Goal: Navigation & Orientation: Find specific page/section

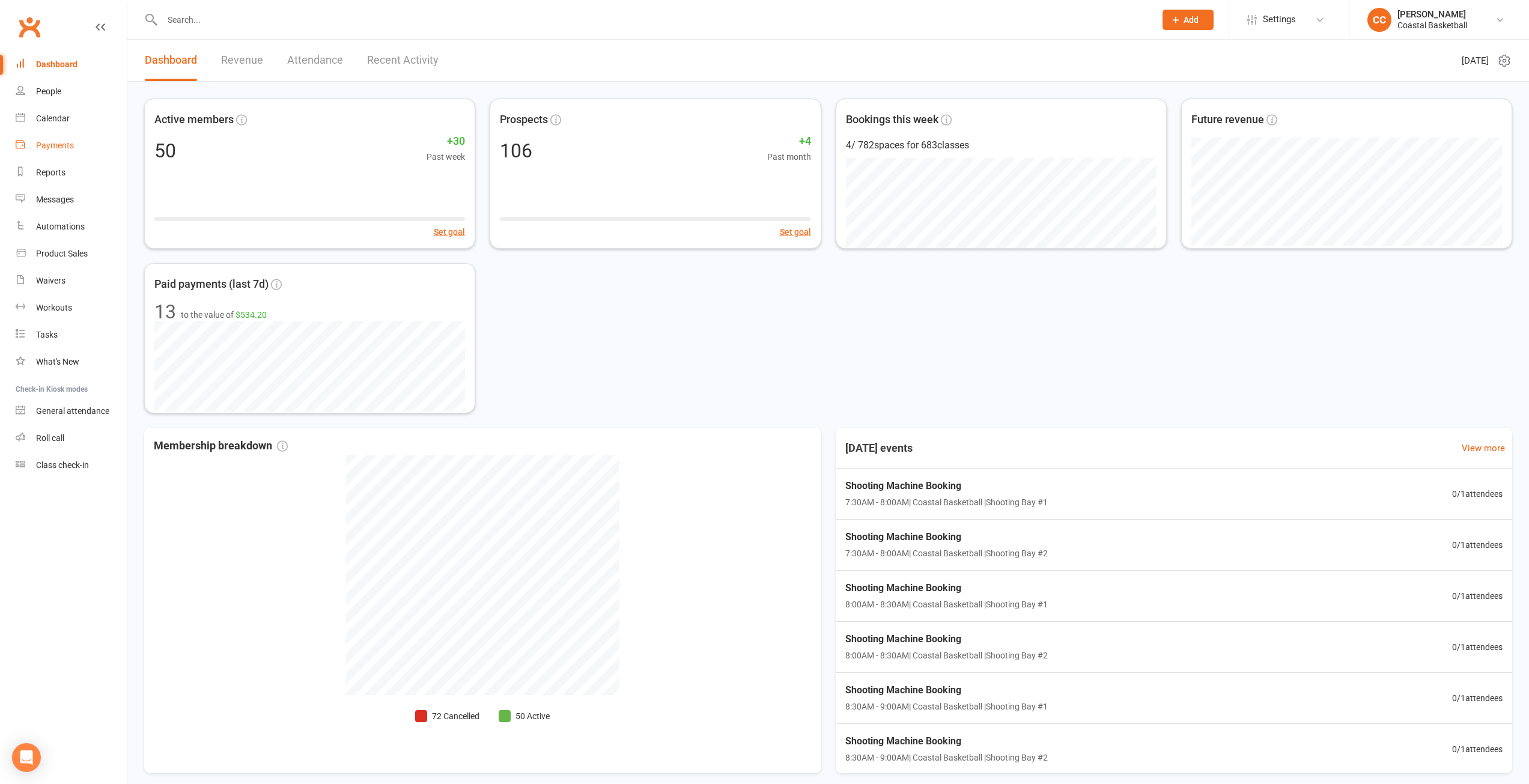
click at [35, 137] on link "Payments" at bounding box center [71, 145] width 111 height 27
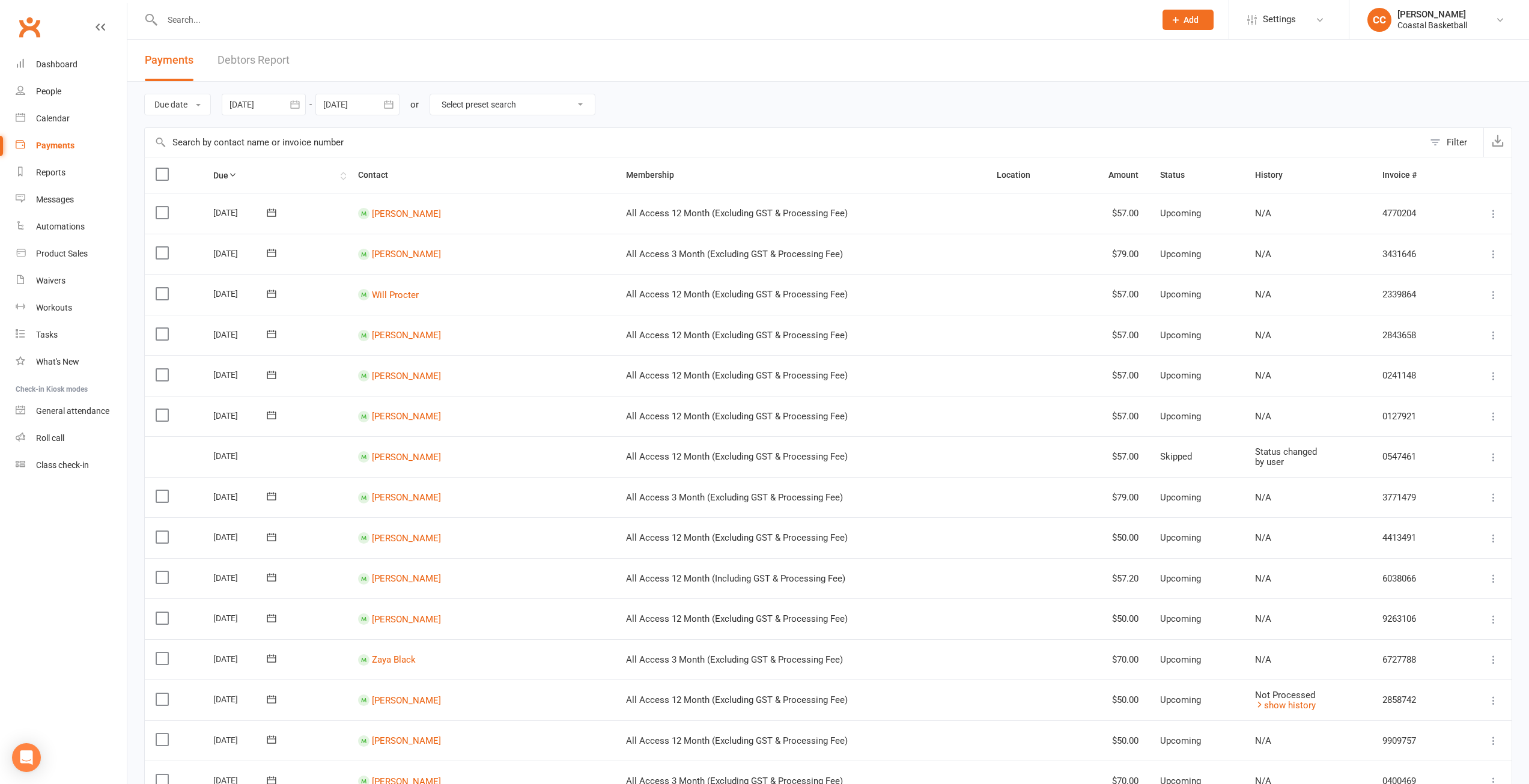
click at [236, 176] on icon at bounding box center [233, 175] width 8 height 8
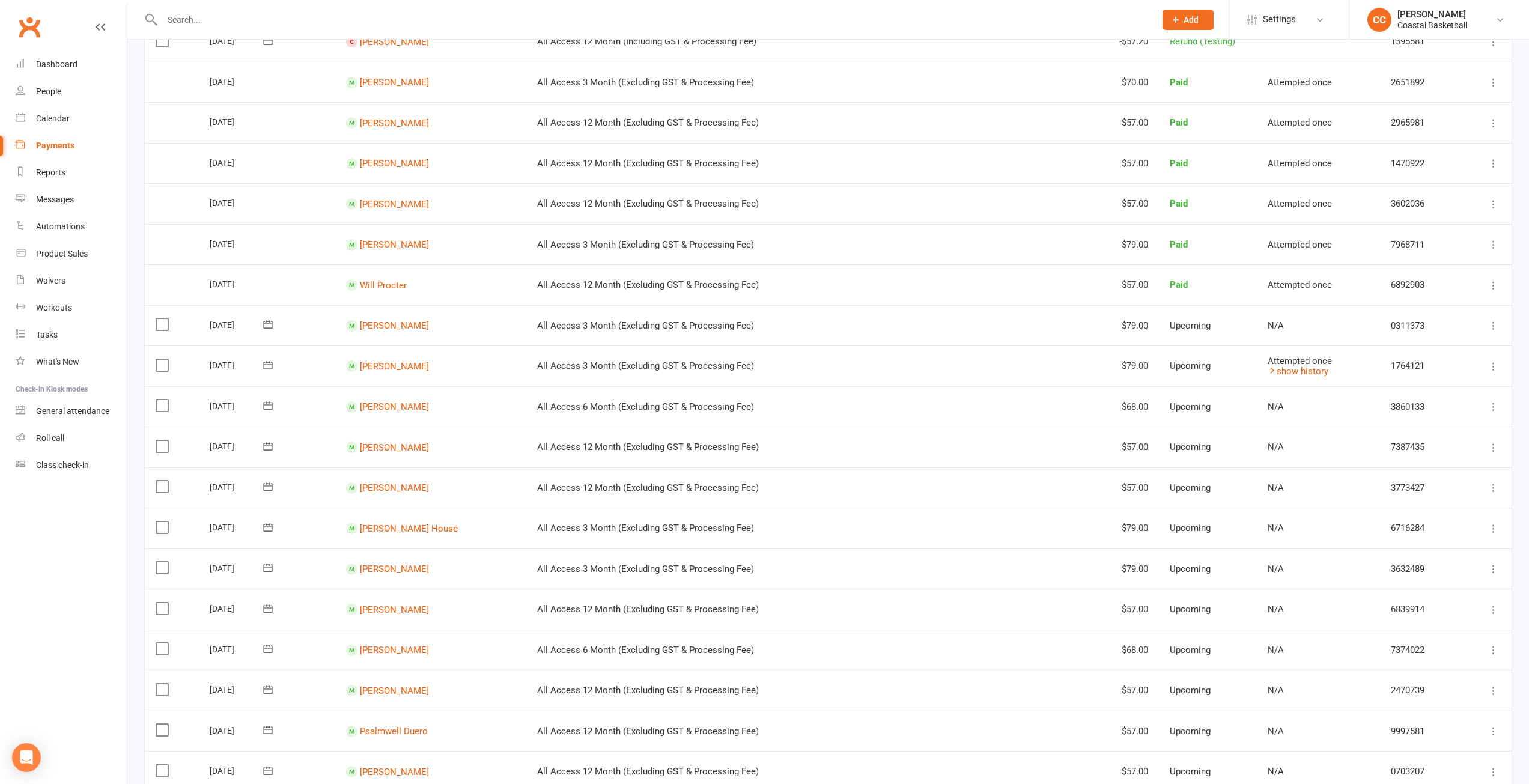
scroll to position [420, 0]
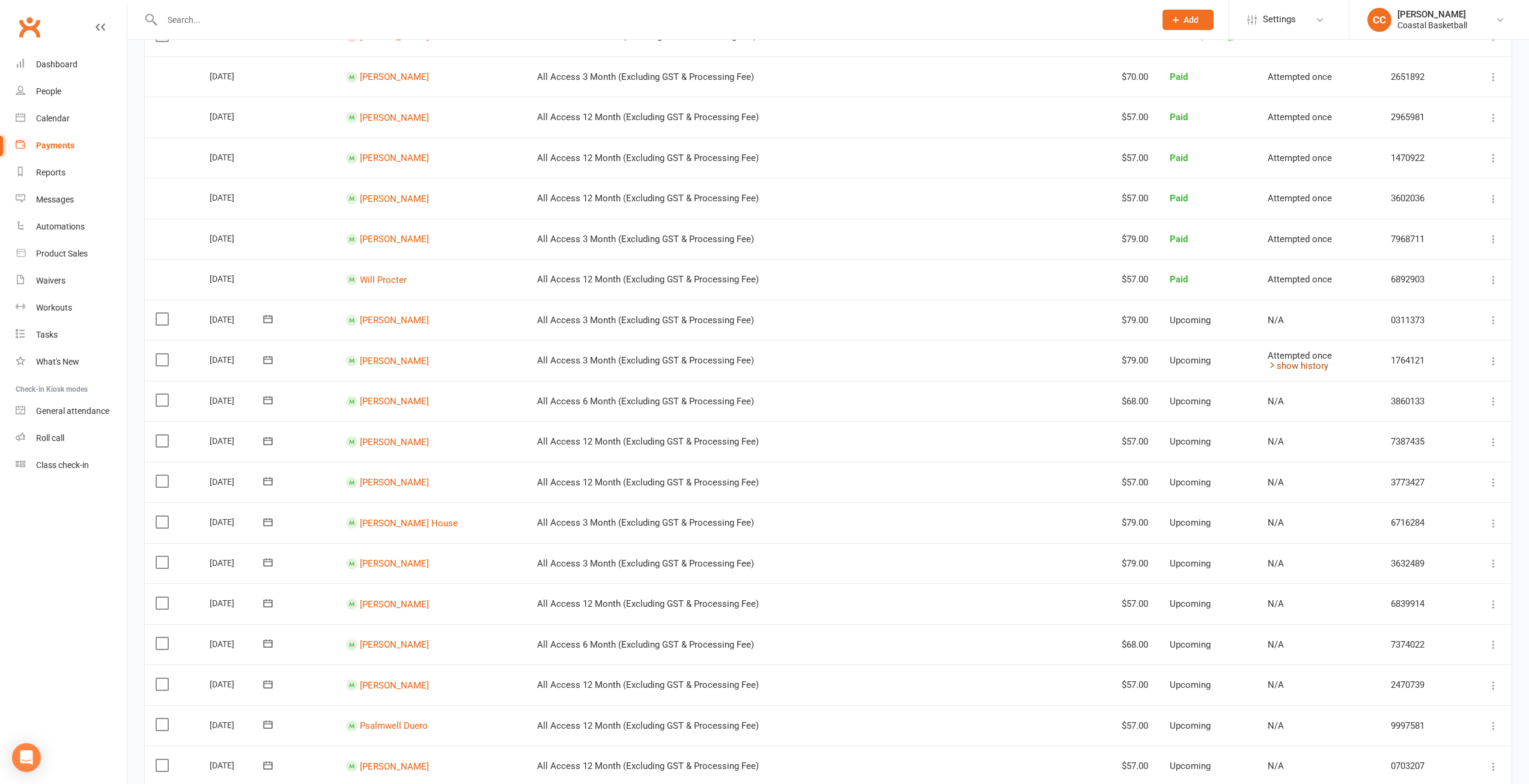
click at [1278, 366] on link "show history" at bounding box center [1298, 366] width 61 height 11
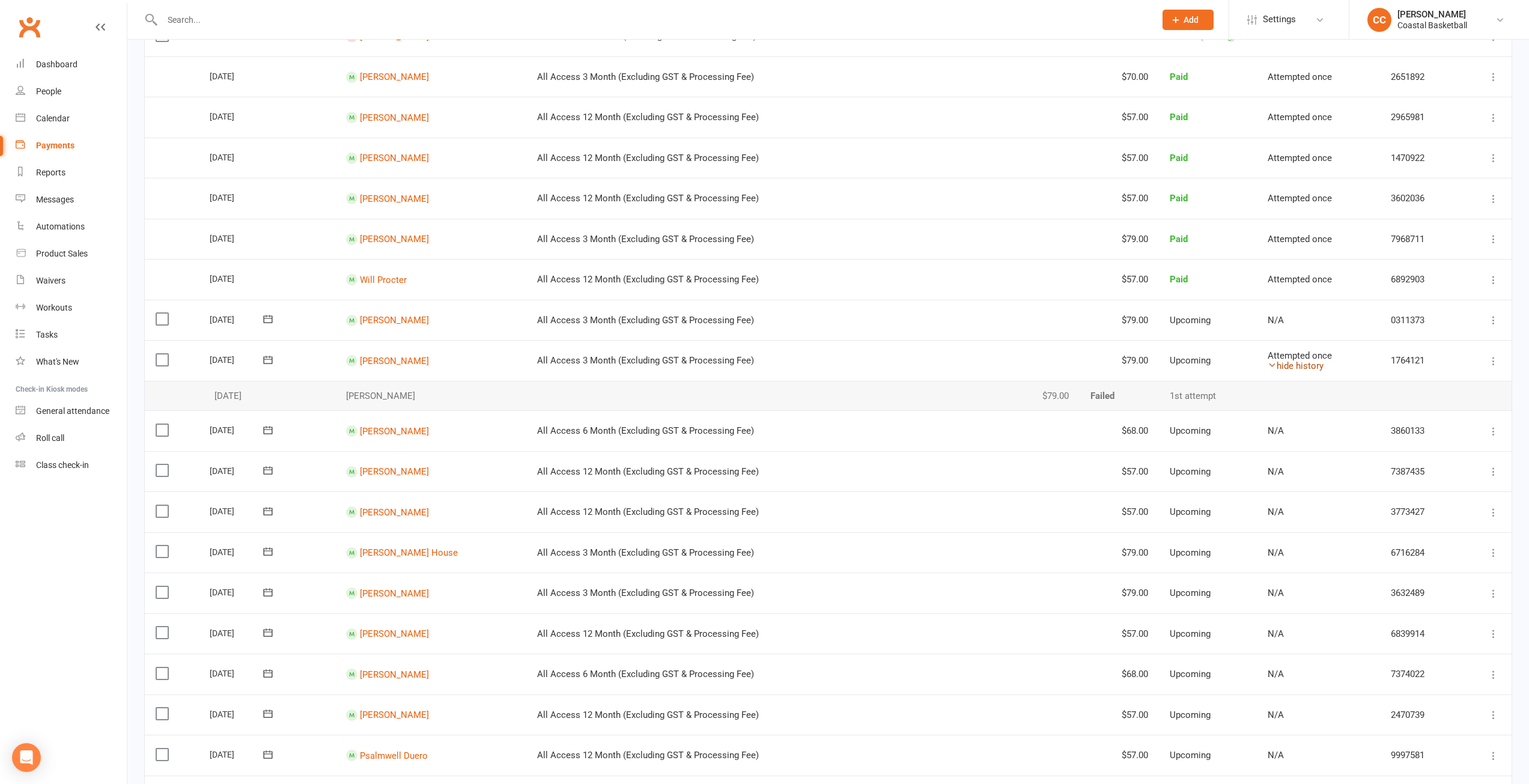
click at [1278, 366] on link "hide history" at bounding box center [1296, 366] width 56 height 11
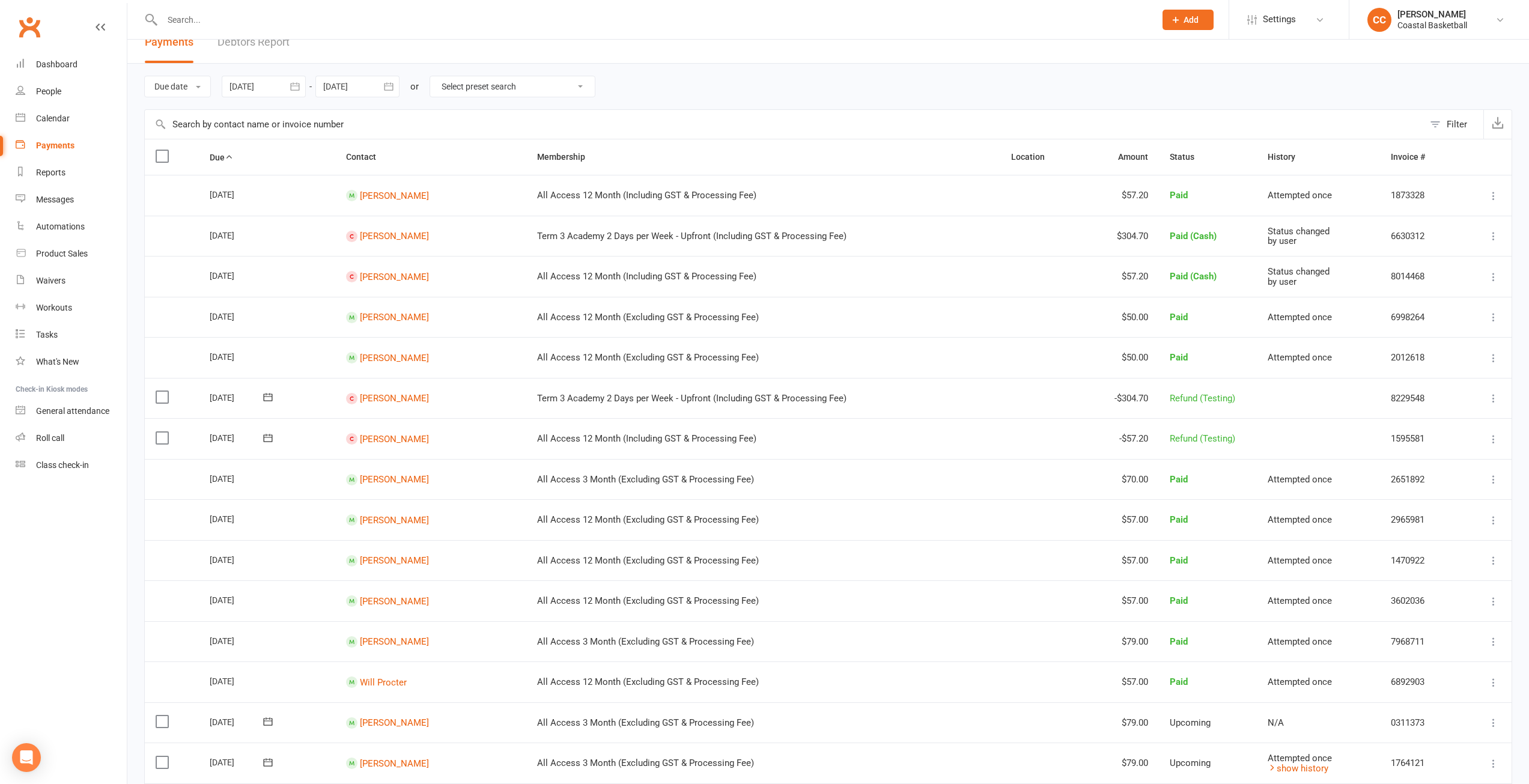
scroll to position [0, 0]
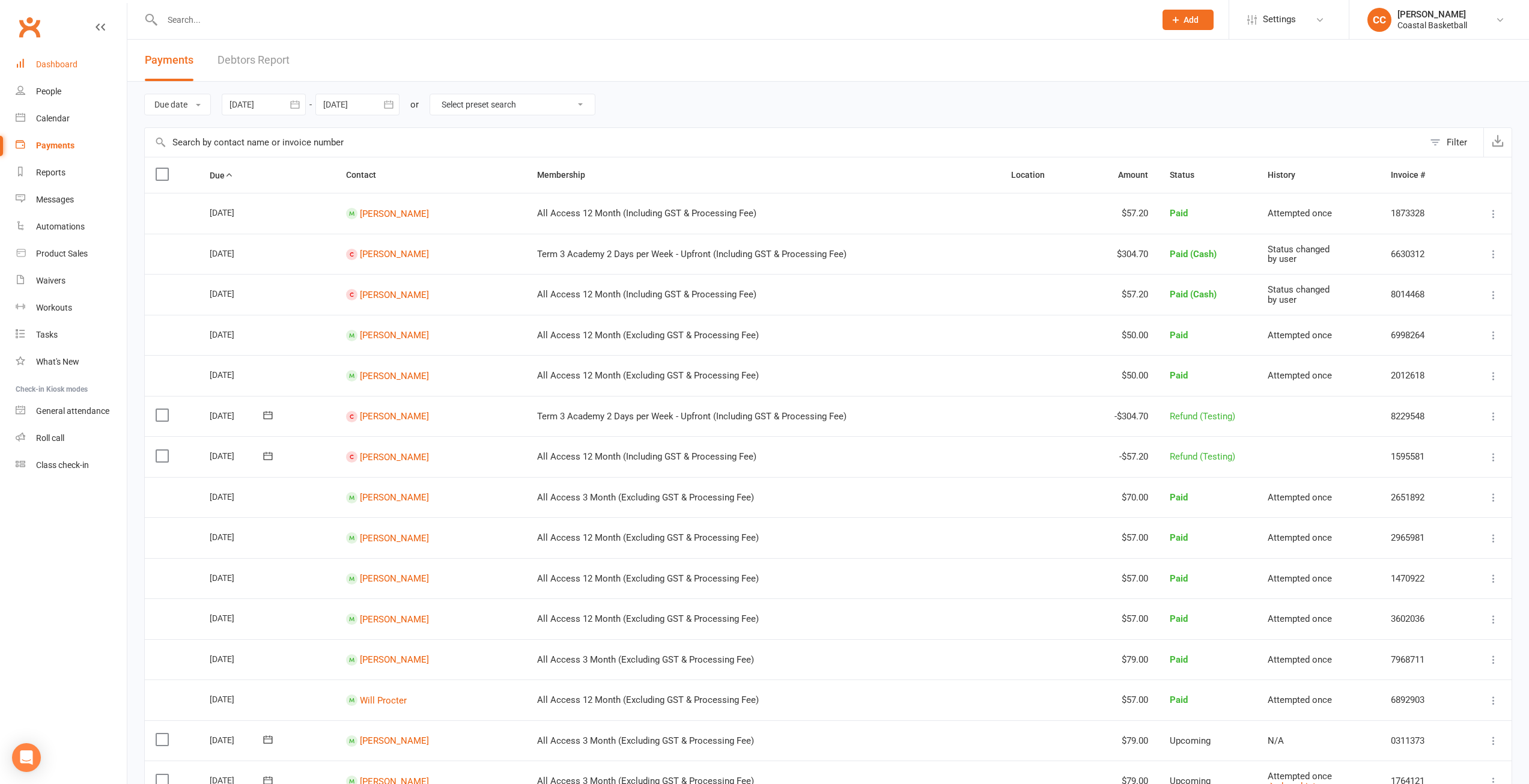
click at [68, 64] on div "Dashboard" at bounding box center [56, 64] width 41 height 10
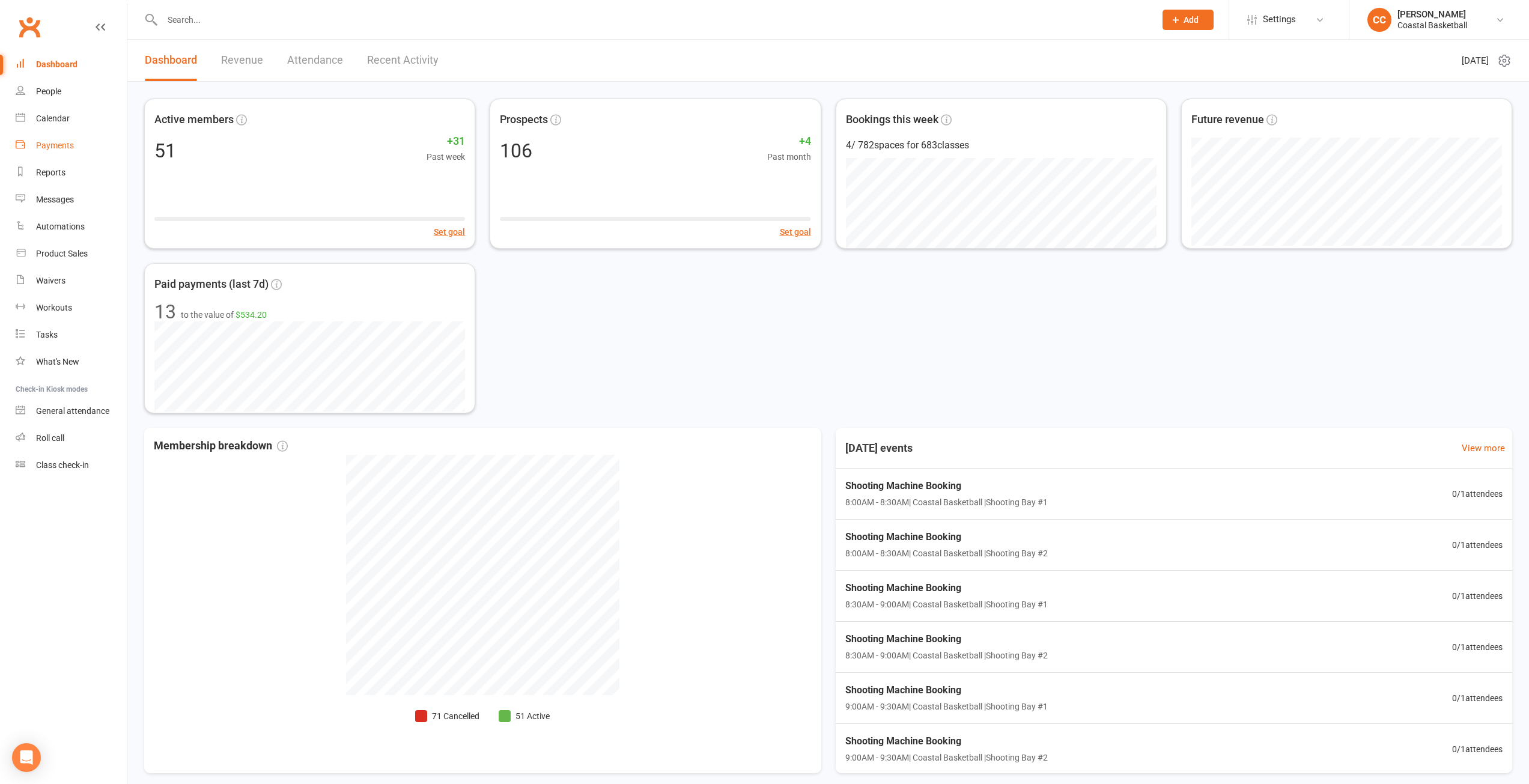
click at [61, 144] on div "Payments" at bounding box center [55, 145] width 38 height 10
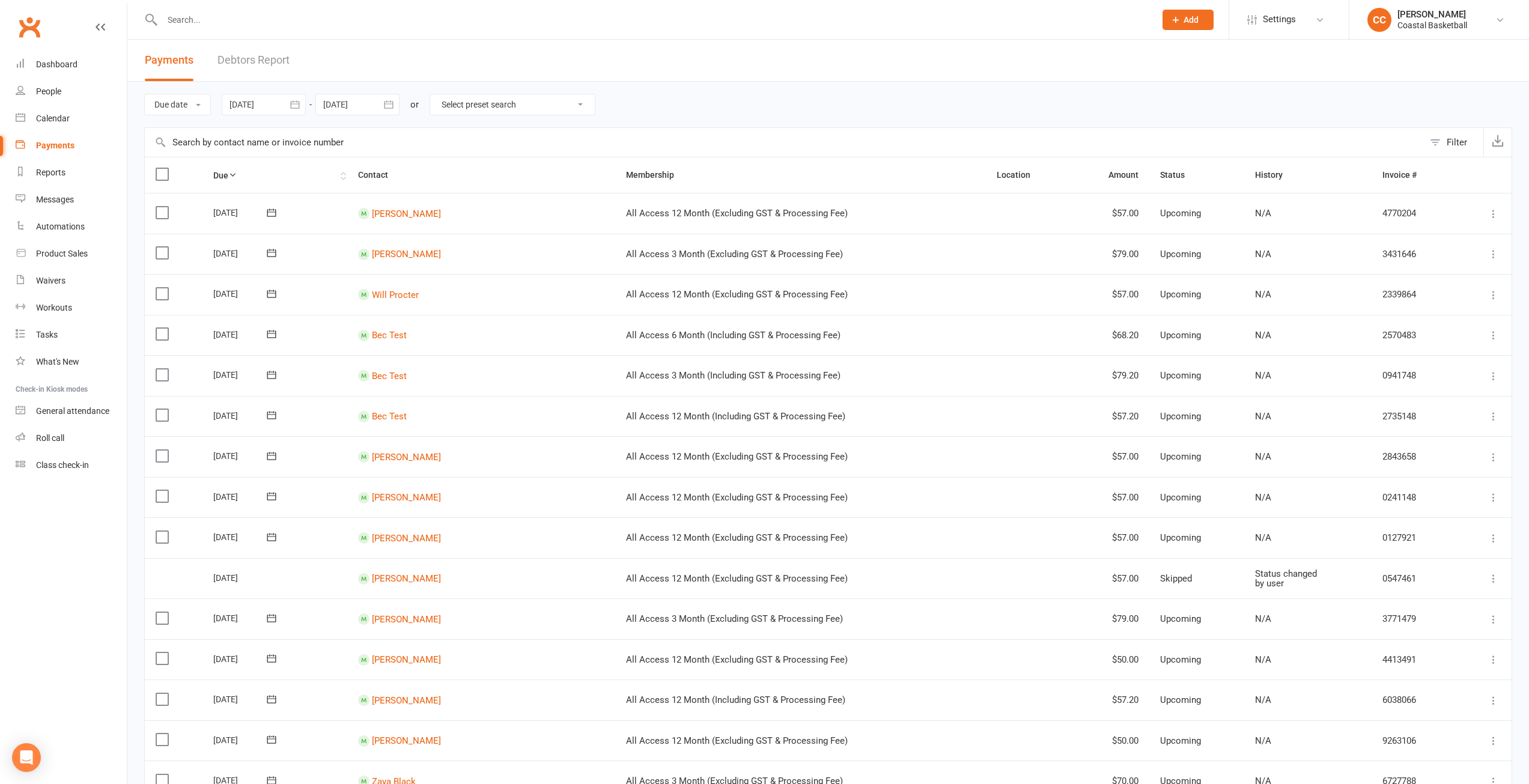
click at [246, 181] on th "Due" at bounding box center [275, 175] width 145 height 35
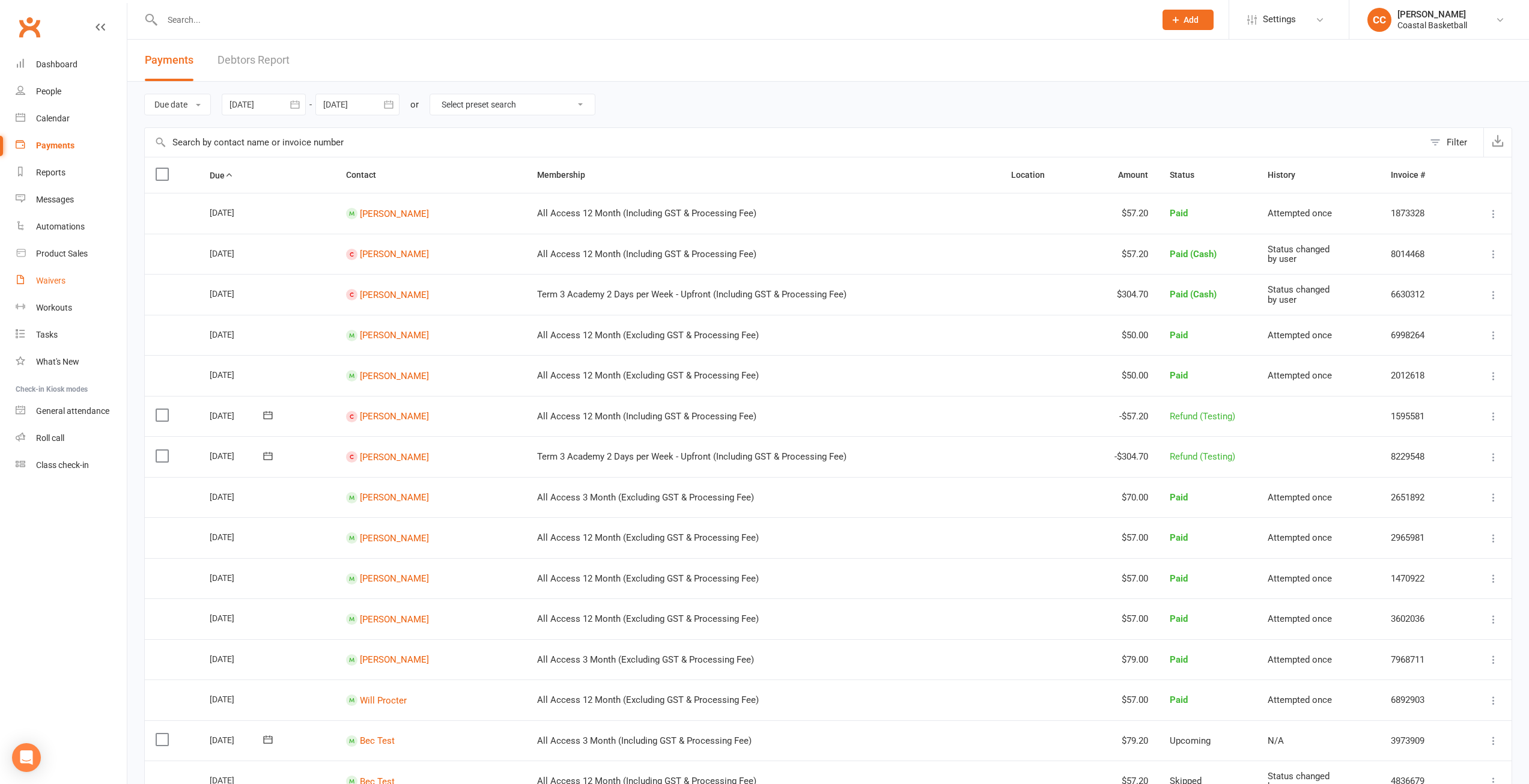
click at [70, 278] on link "Waivers" at bounding box center [71, 281] width 111 height 27
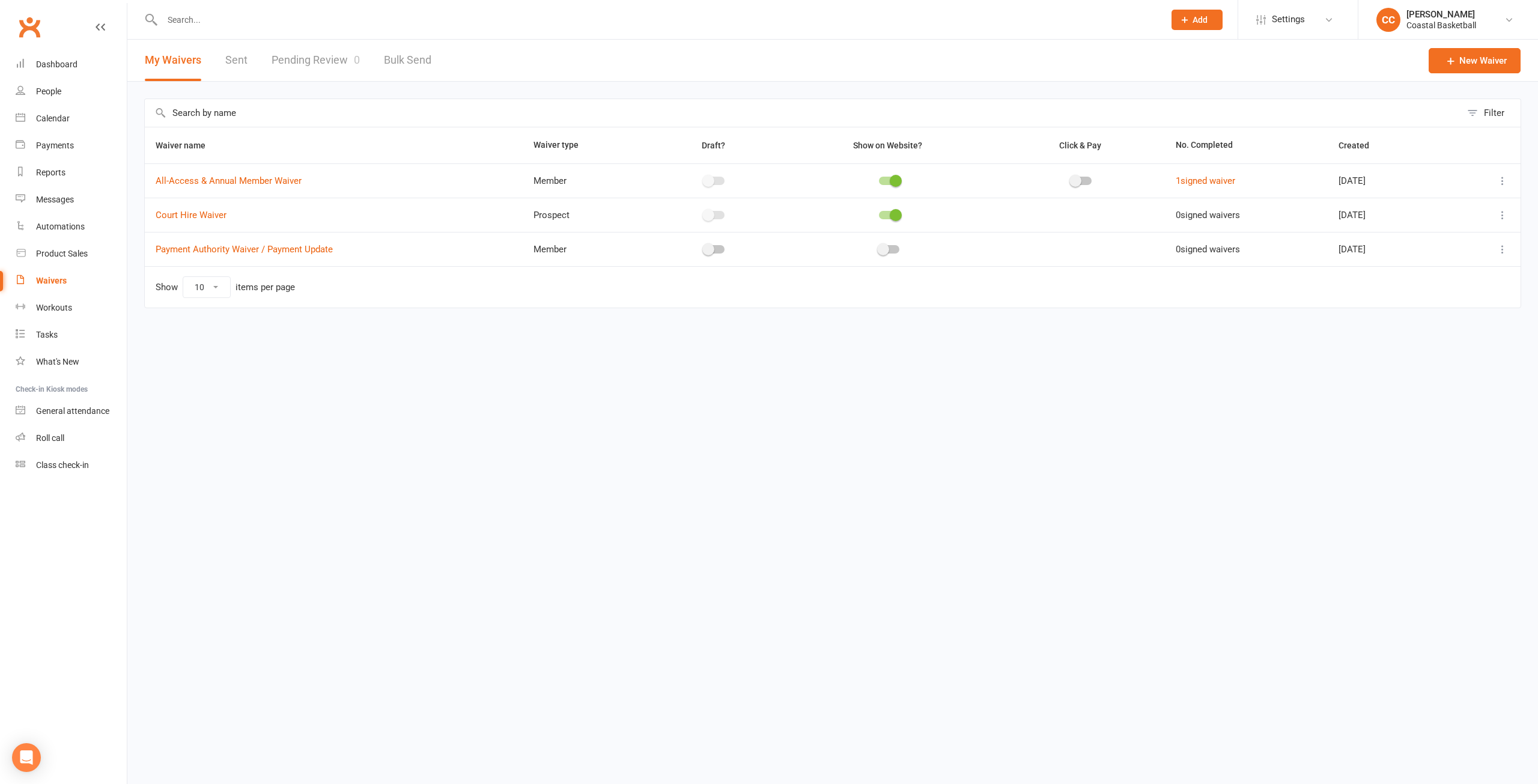
click at [316, 62] on link "Pending Review 0" at bounding box center [316, 60] width 88 height 41
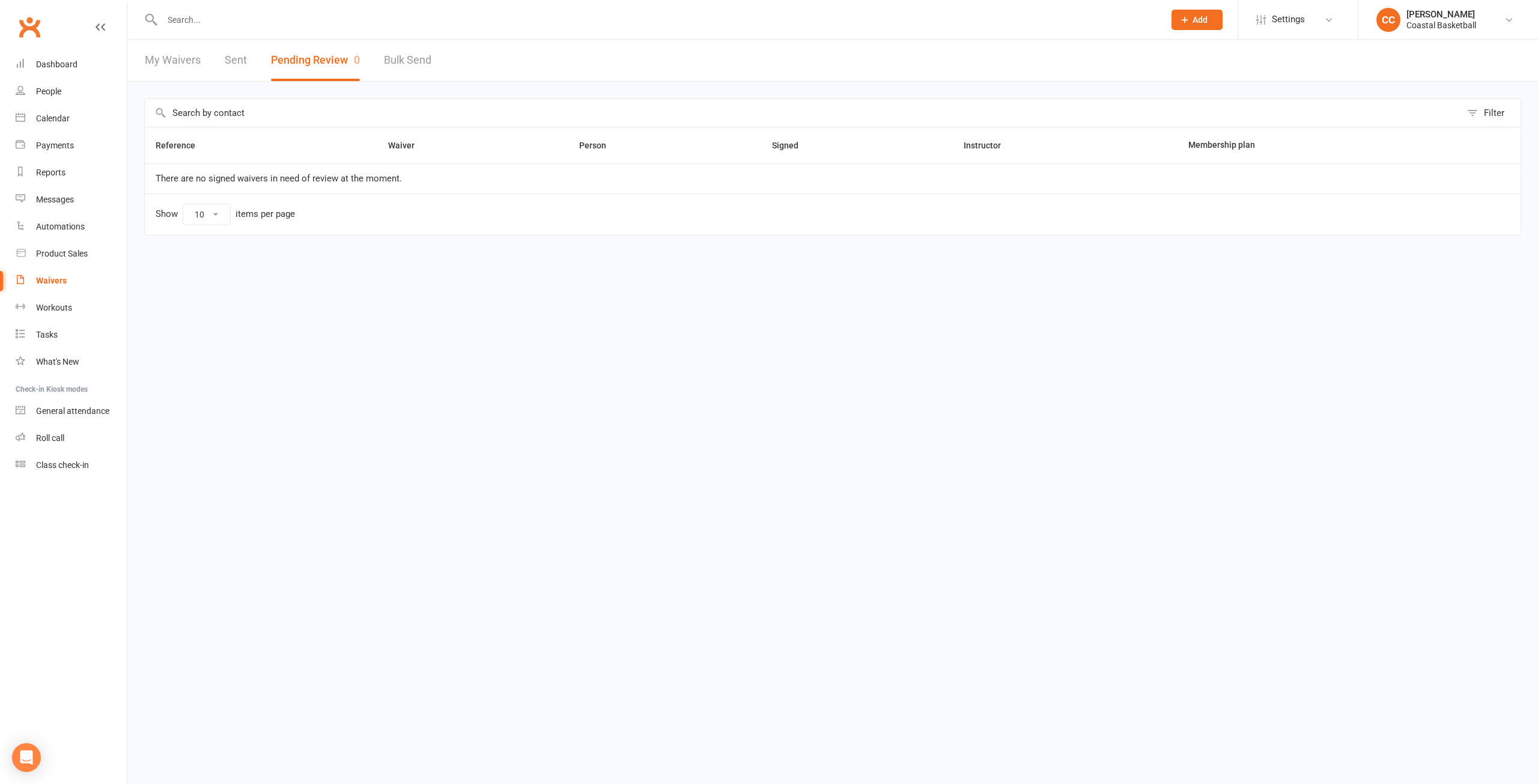
click at [184, 59] on link "My Waivers" at bounding box center [173, 60] width 56 height 41
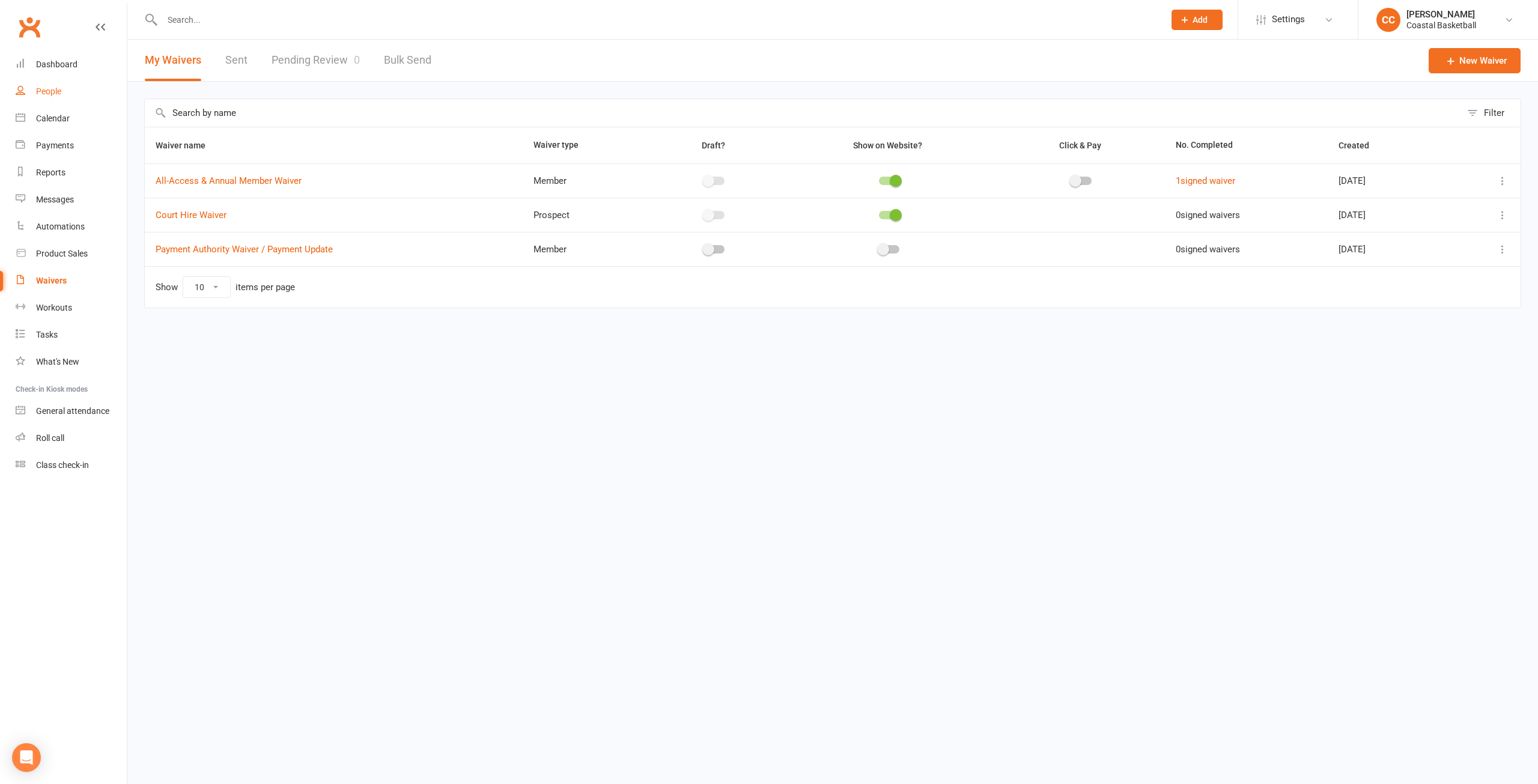
click at [52, 85] on link "People" at bounding box center [71, 91] width 111 height 27
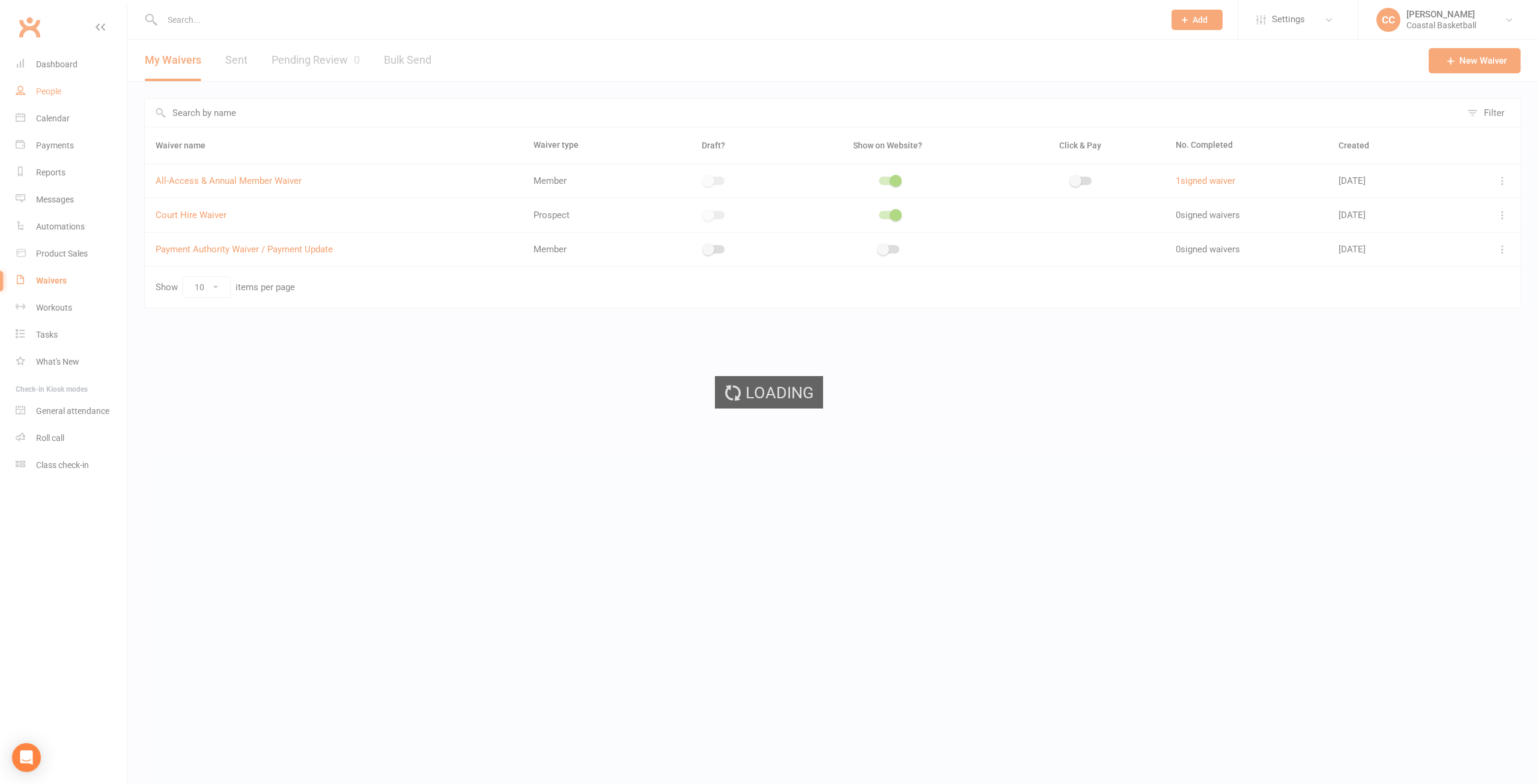
select select "100"
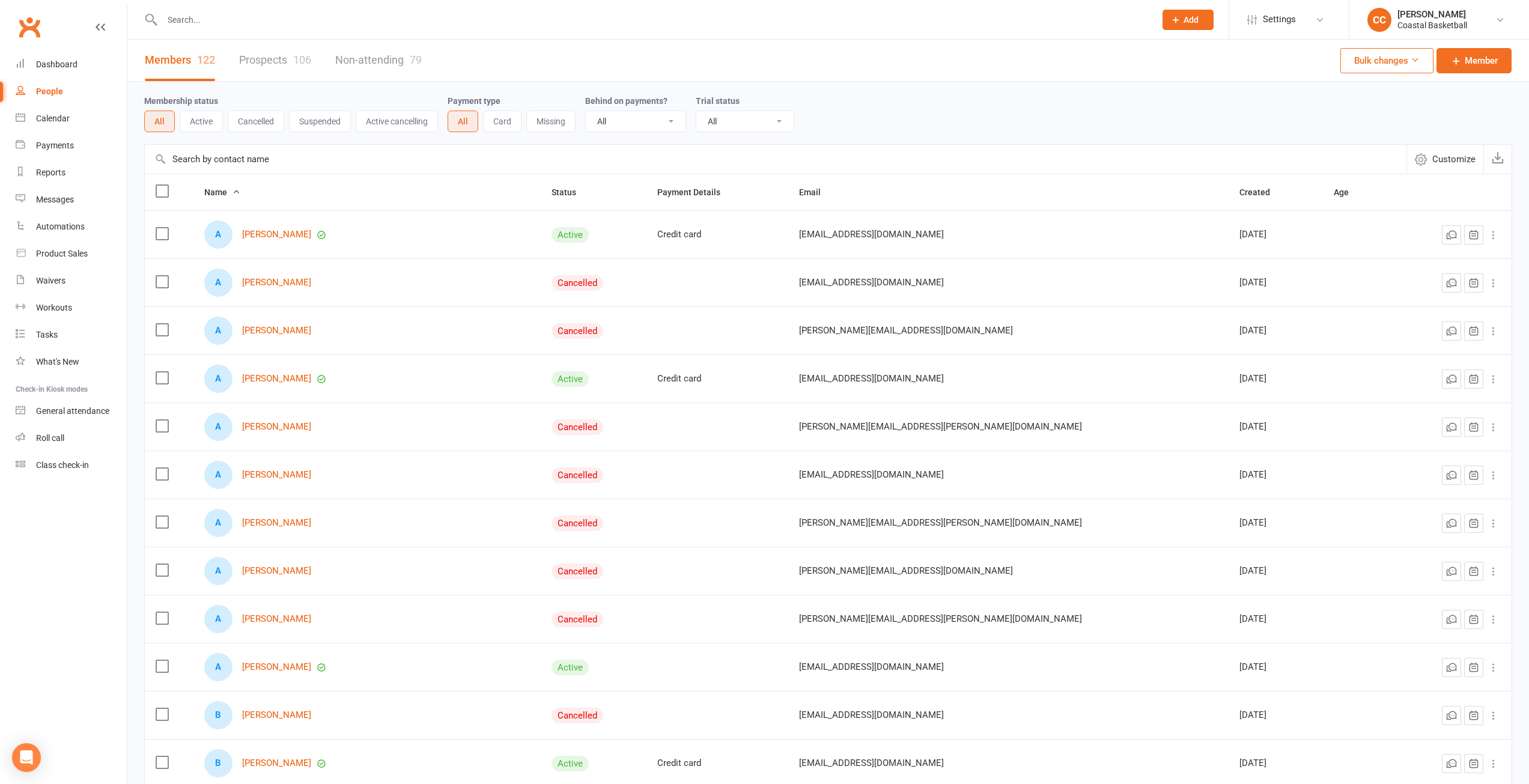
click at [211, 122] on button "Active" at bounding box center [201, 121] width 43 height 22
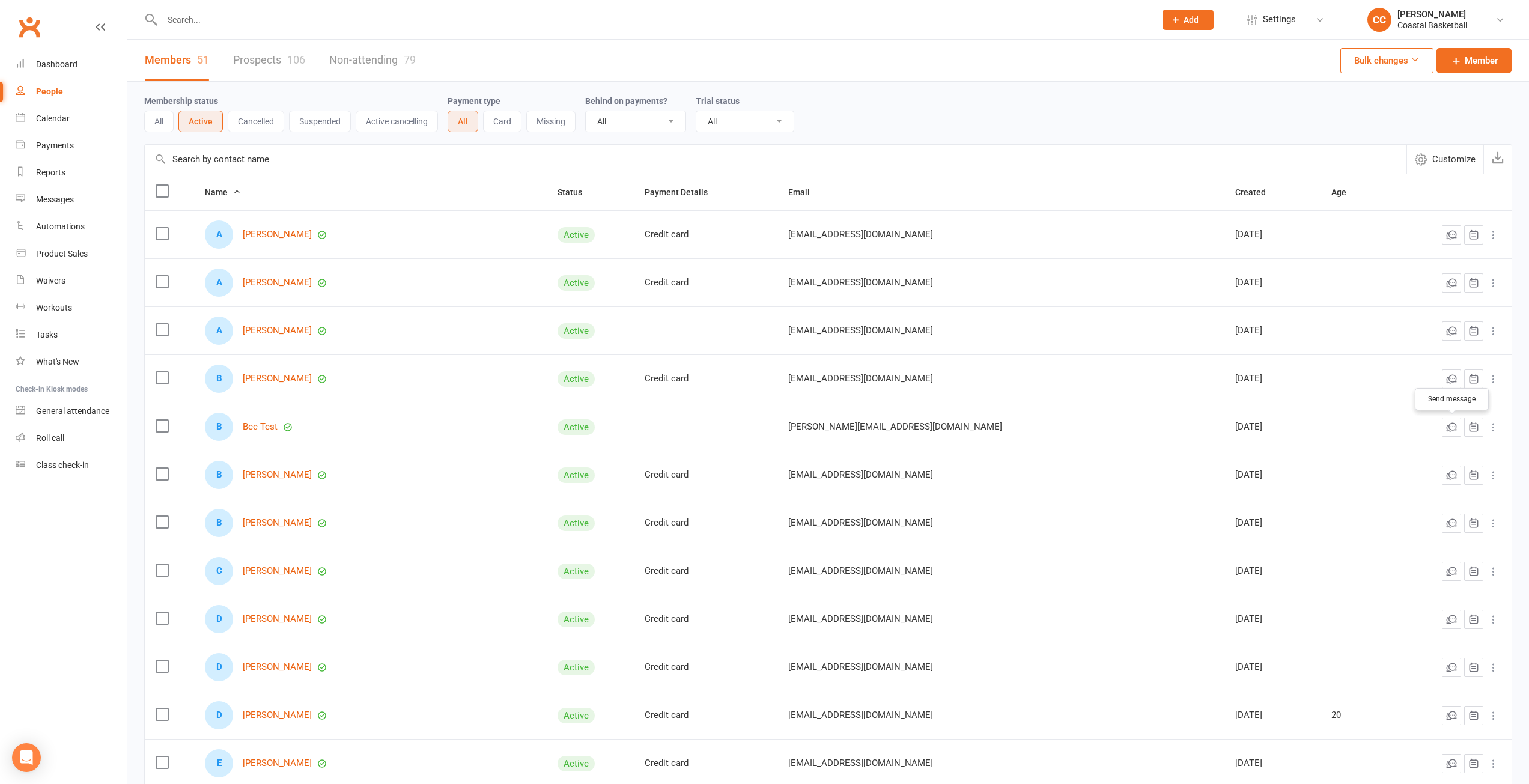
click at [1459, 432] on button "button" at bounding box center [1452, 427] width 19 height 19
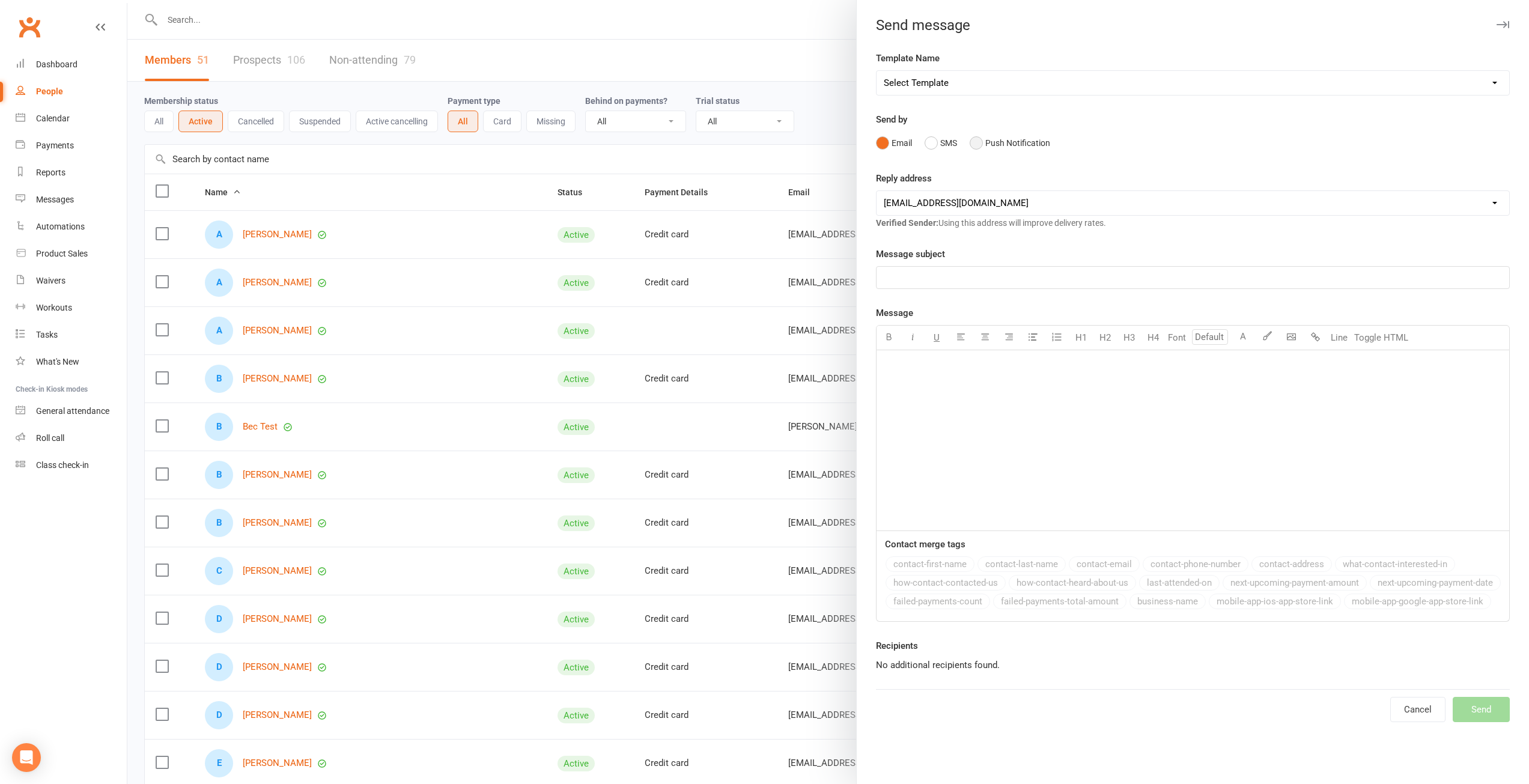
click at [977, 145] on button "Push Notification" at bounding box center [1010, 143] width 81 height 23
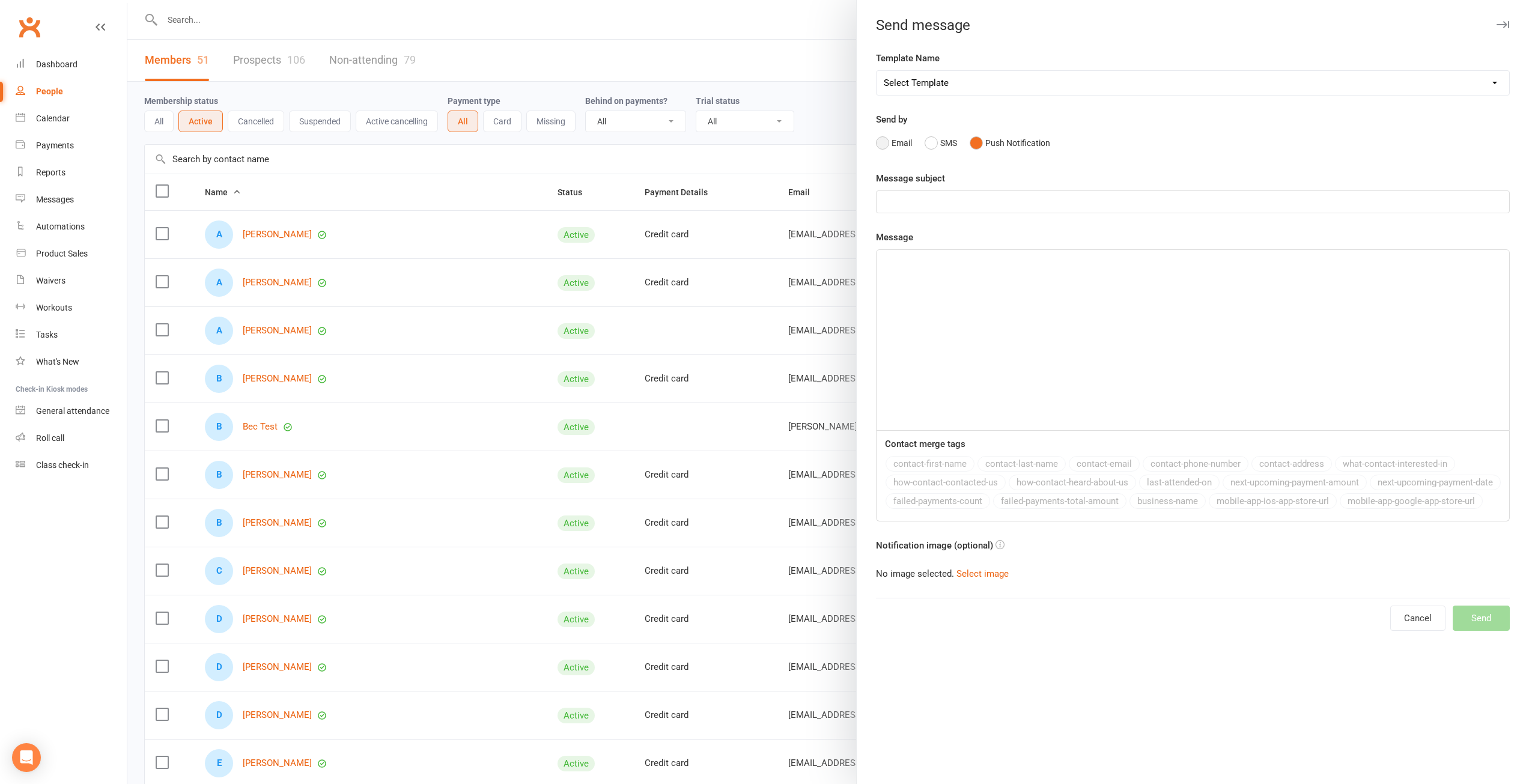
click at [876, 147] on button "Email" at bounding box center [894, 143] width 36 height 23
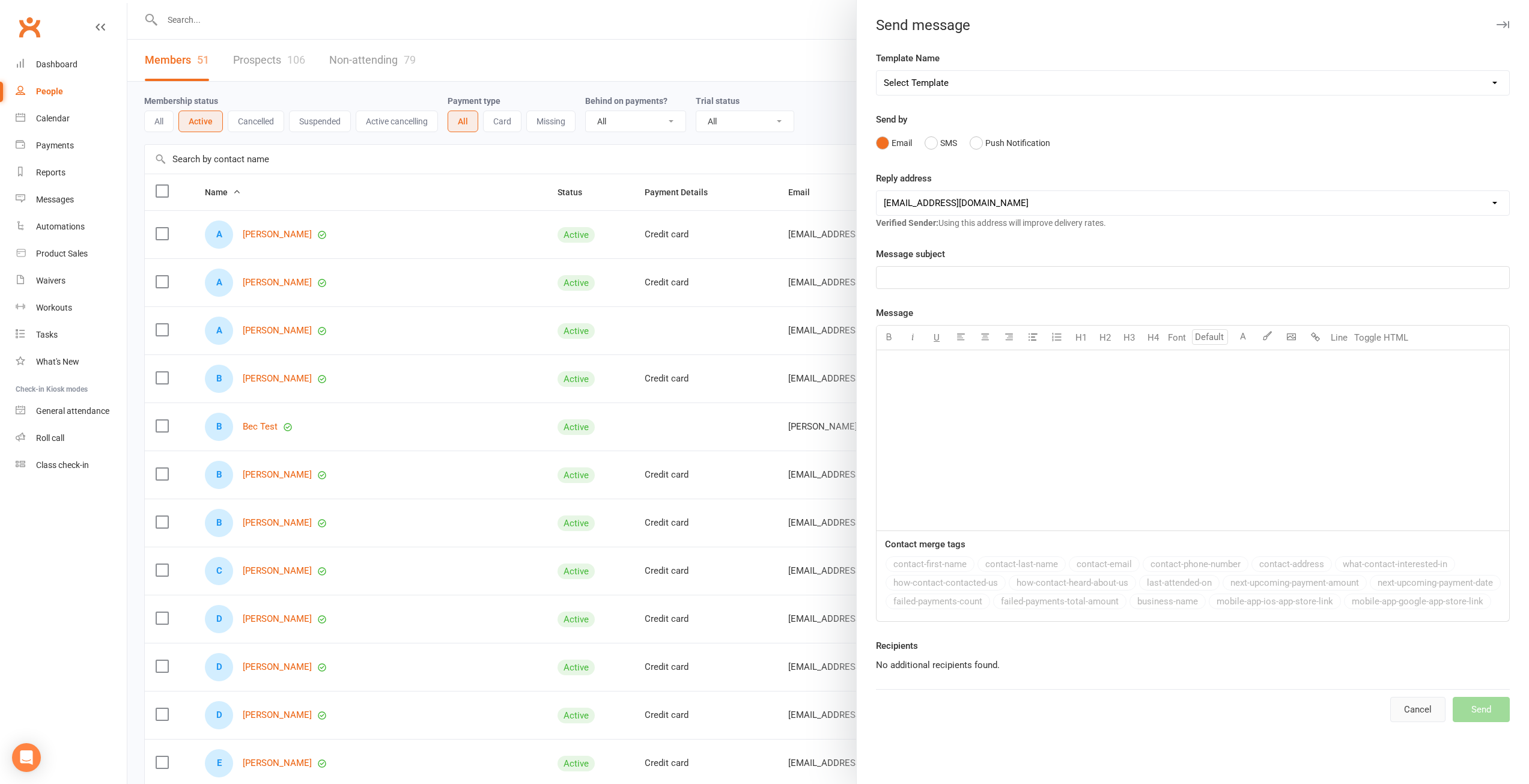
click at [1413, 722] on button "Cancel" at bounding box center [1417, 709] width 55 height 25
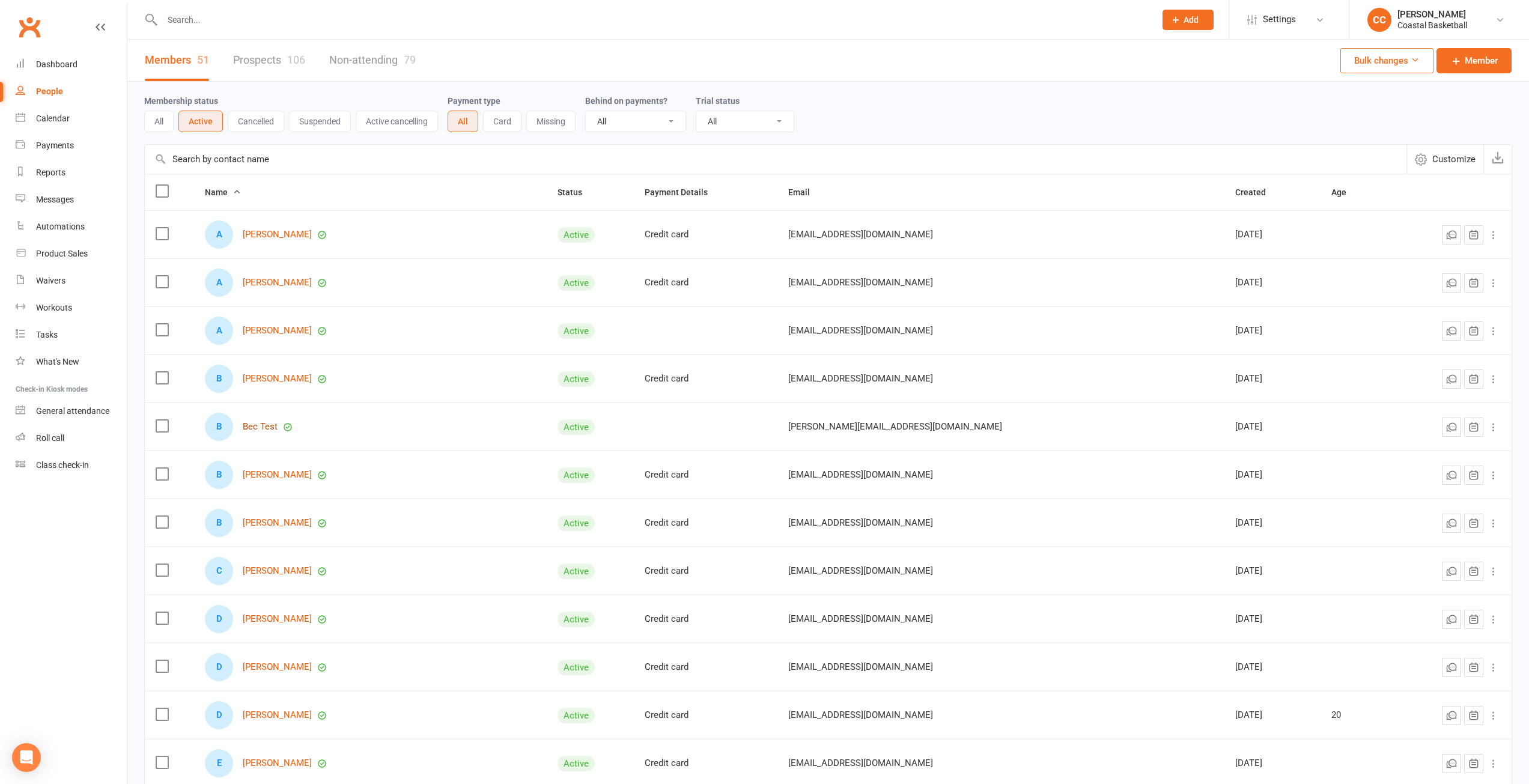
click at [259, 422] on link "Bec Test" at bounding box center [261, 427] width 35 height 10
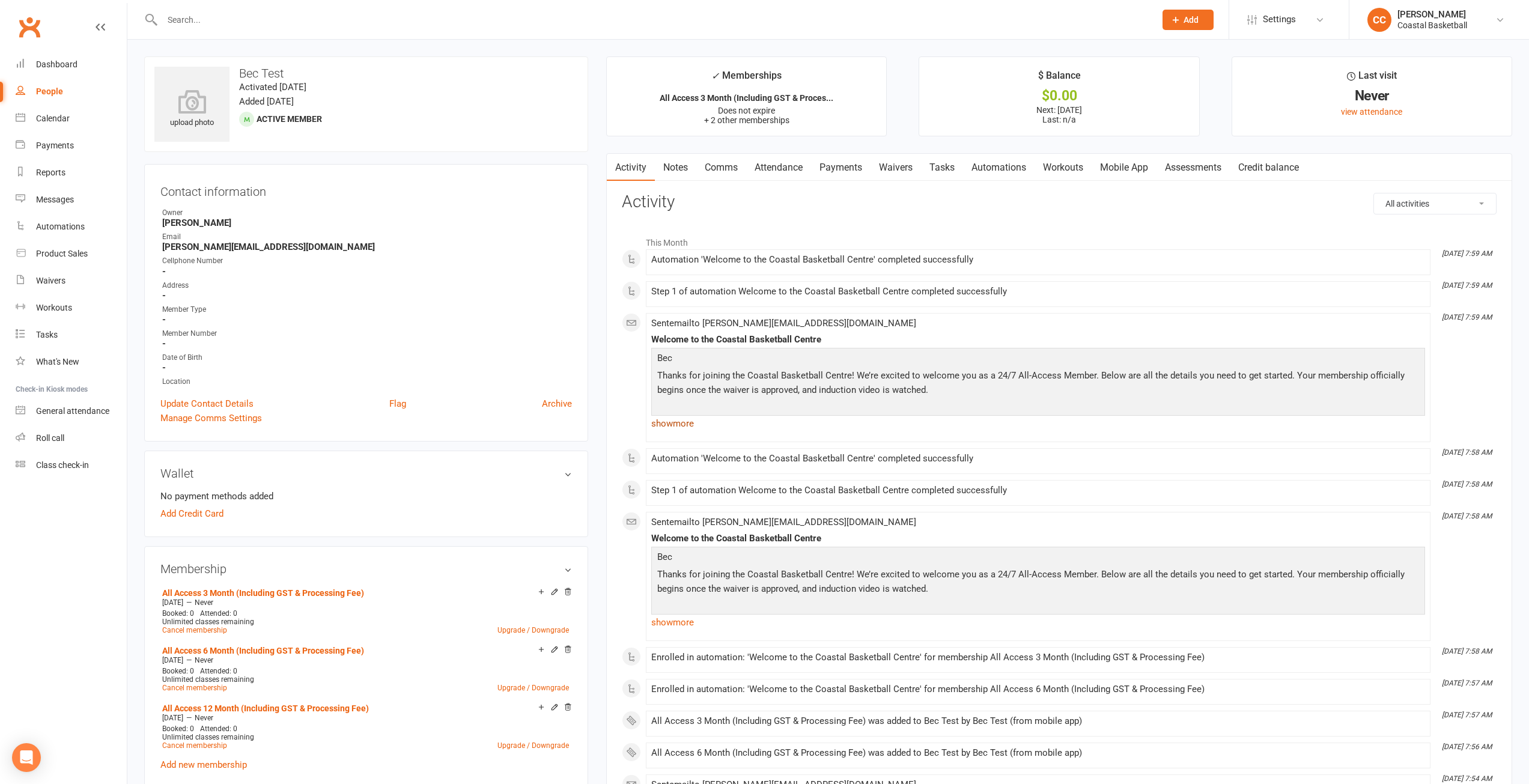
click at [675, 422] on link "show more" at bounding box center [1038, 424] width 774 height 17
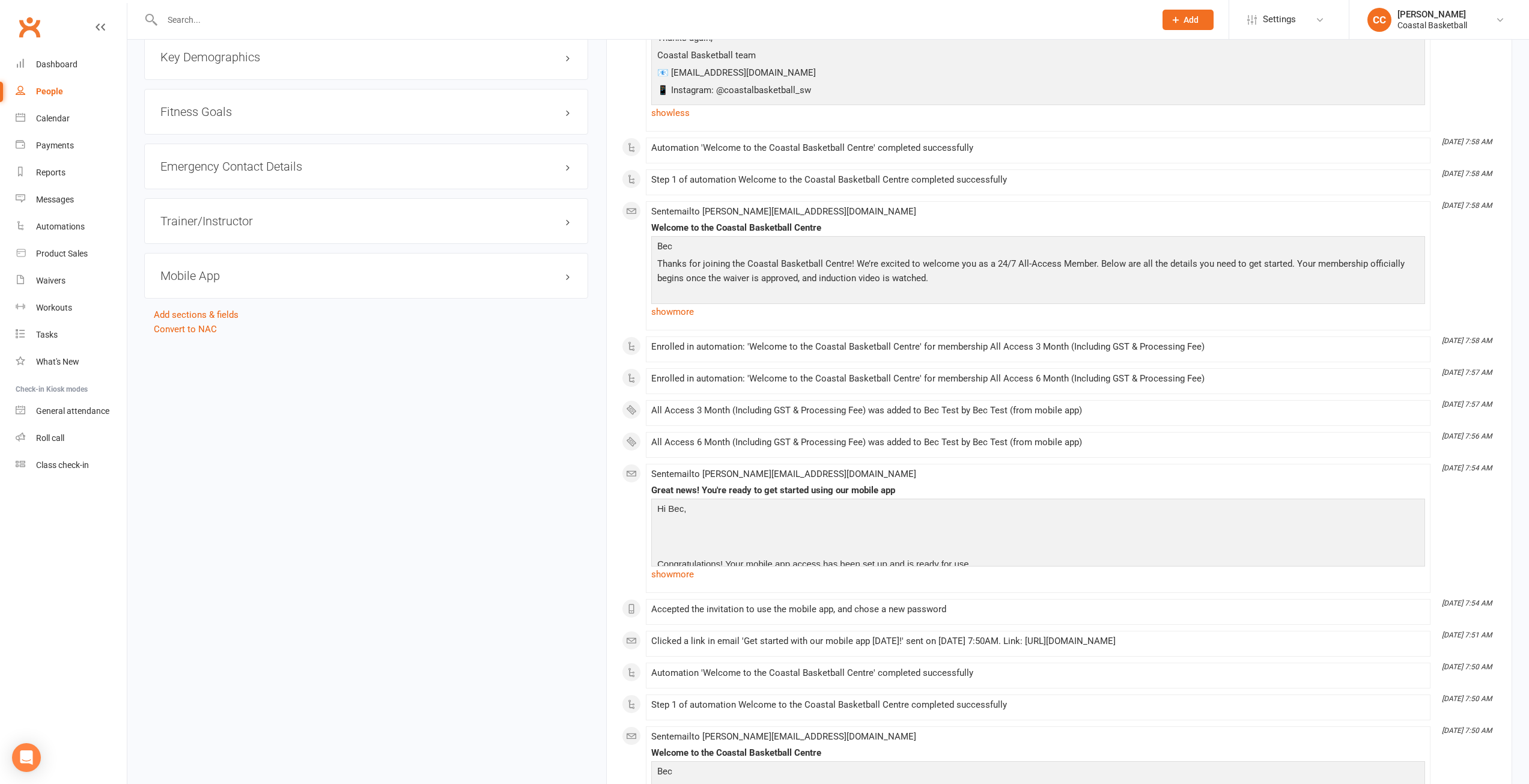
scroll to position [1141, 0]
